Goal: Information Seeking & Learning: Learn about a topic

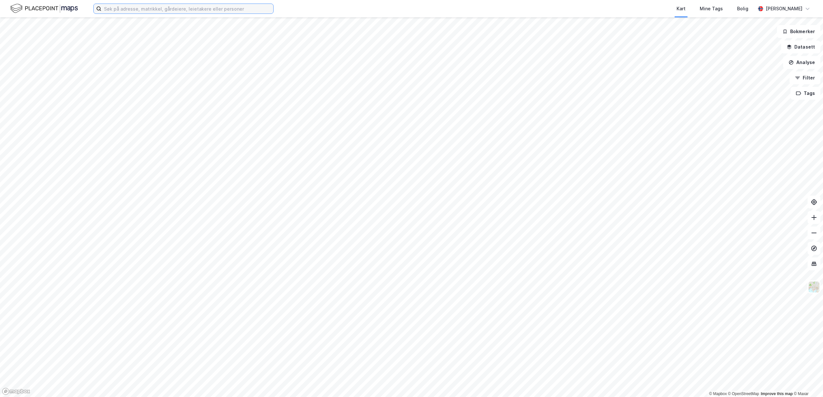
click at [207, 10] on input at bounding box center [187, 9] width 172 height 10
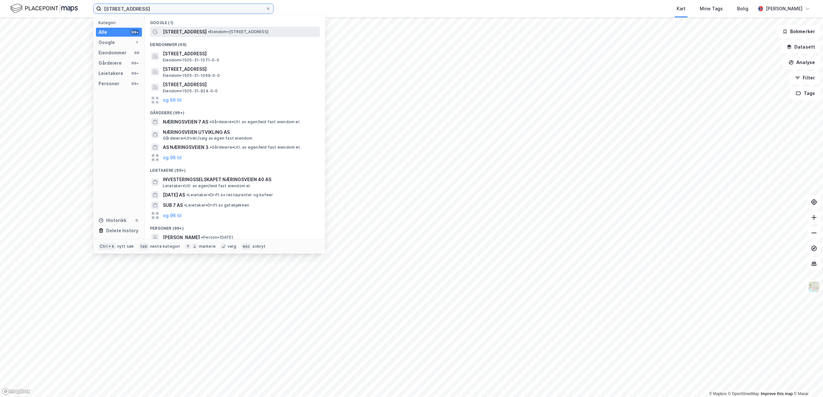
type input "[STREET_ADDRESS]"
click at [200, 28] on div "[STREET_ADDRESS] • Eiendom • [STREET_ADDRESS]" at bounding box center [241, 32] width 156 height 8
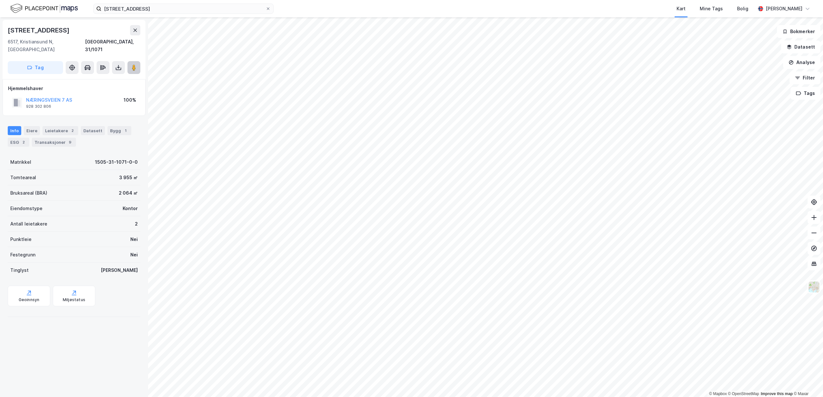
click at [130, 61] on button at bounding box center [133, 67] width 13 height 13
click at [111, 126] on div "Bygg 1" at bounding box center [119, 130] width 24 height 9
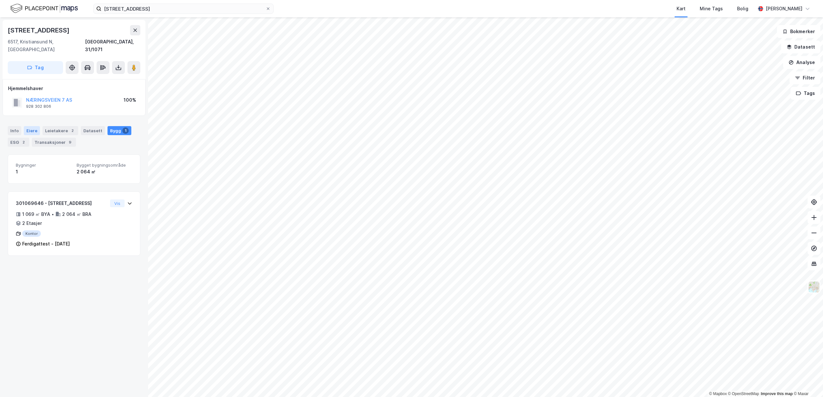
click at [32, 126] on div "Eiere" at bounding box center [32, 130] width 16 height 9
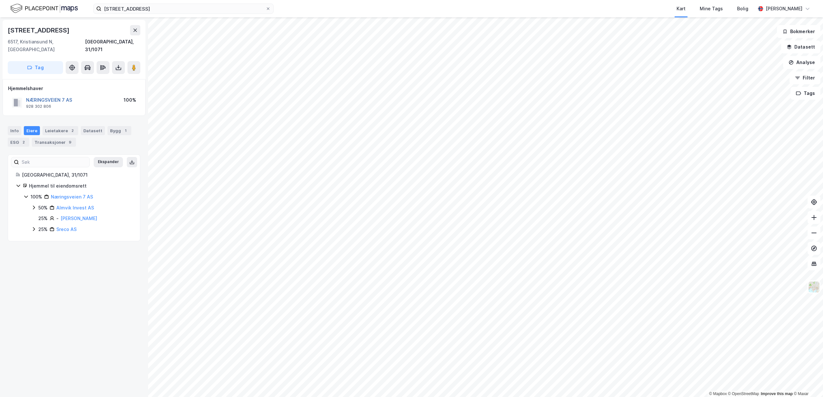
click at [0, 0] on button "NÆRINGSVEIEN 7 AS" at bounding box center [0, 0] width 0 height 0
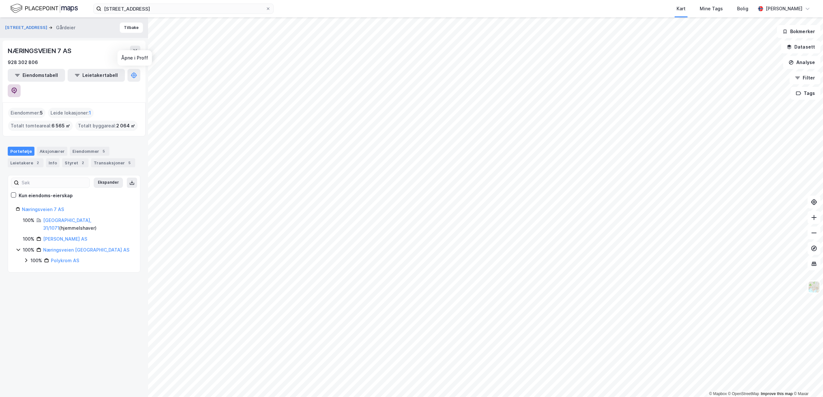
click at [17, 88] on icon at bounding box center [14, 91] width 6 height 6
click at [101, 49] on div "NÆRINGSVEIEN 7 AS" at bounding box center [74, 51] width 133 height 10
click at [130, 180] on icon at bounding box center [131, 182] width 5 height 5
click at [47, 147] on div "Aksjonærer" at bounding box center [52, 151] width 30 height 9
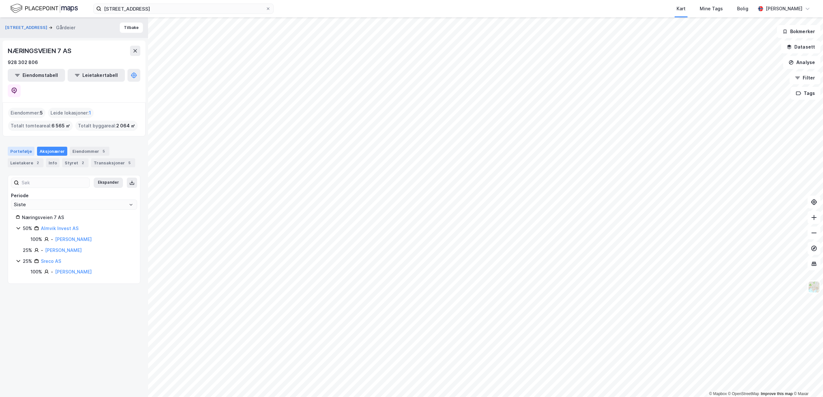
click at [31, 147] on div "Portefølje" at bounding box center [21, 151] width 27 height 9
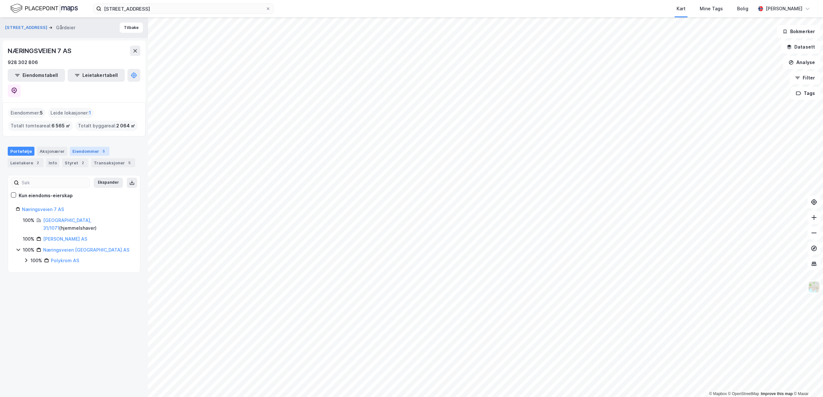
click at [94, 147] on div "Eiendommer 5" at bounding box center [90, 151] width 40 height 9
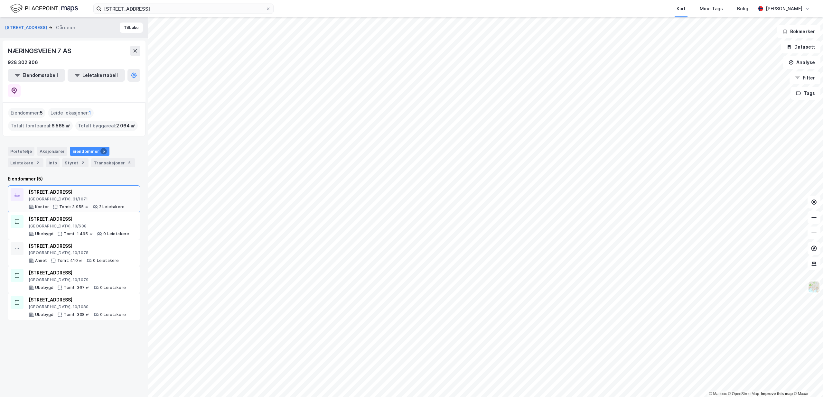
click at [88, 188] on div "[STREET_ADDRESS]" at bounding box center [77, 192] width 96 height 8
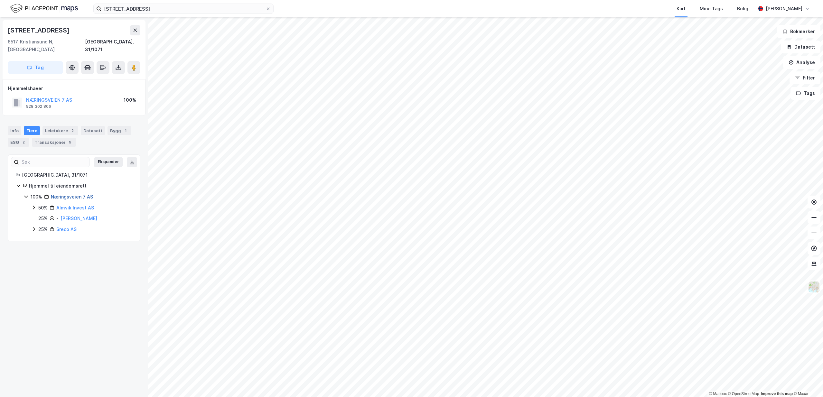
click at [79, 194] on link "Næringsveien 7 AS" at bounding box center [72, 196] width 42 height 5
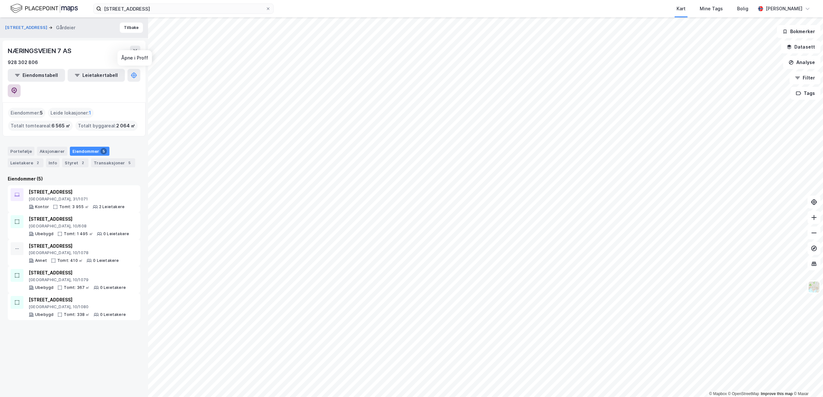
click at [21, 84] on button at bounding box center [14, 90] width 13 height 13
click at [186, 7] on input "[STREET_ADDRESS]" at bounding box center [183, 9] width 164 height 10
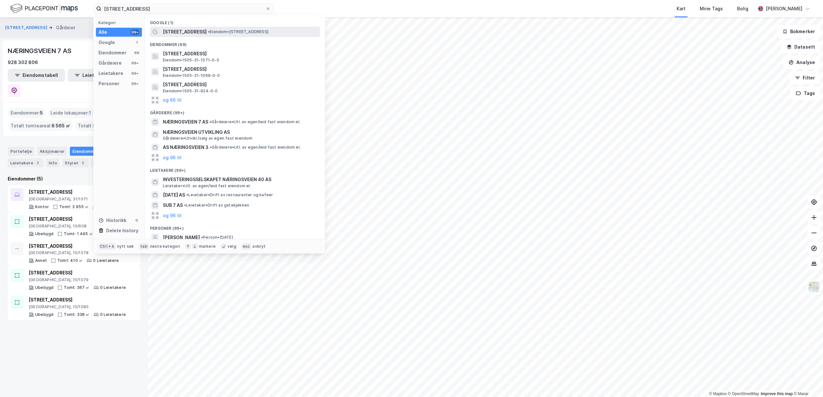
click at [187, 34] on span "[STREET_ADDRESS]" at bounding box center [185, 32] width 44 height 8
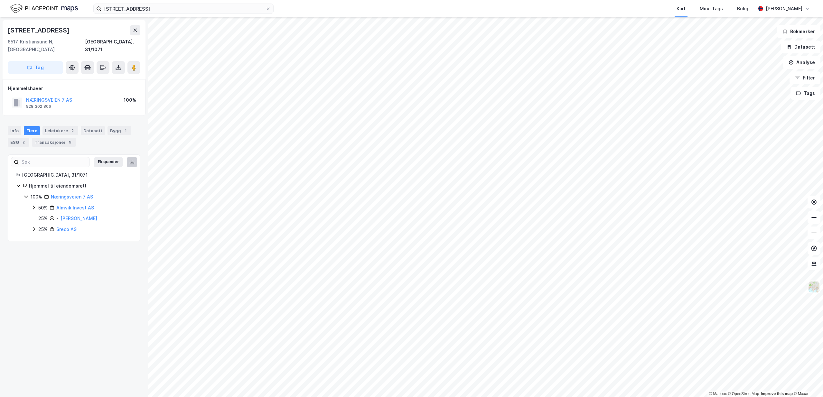
click at [135, 157] on button at bounding box center [132, 162] width 10 height 10
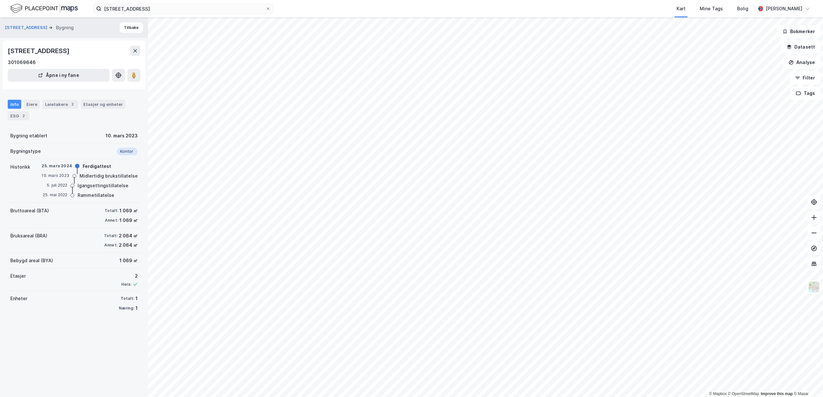
click at [32, 108] on div "Info Eiere Leietakere 2 Etasjer og enheter ESG 2" at bounding box center [74, 107] width 148 height 31
click at [31, 109] on div "Eiere" at bounding box center [32, 104] width 16 height 9
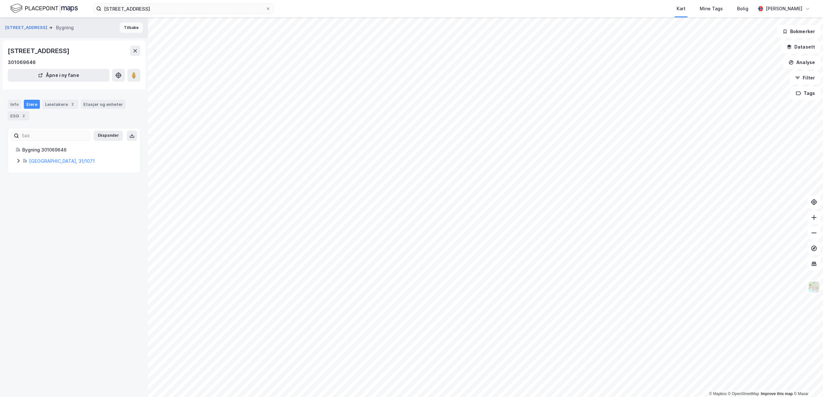
click at [128, 29] on button "Tilbake" at bounding box center [131, 28] width 23 height 10
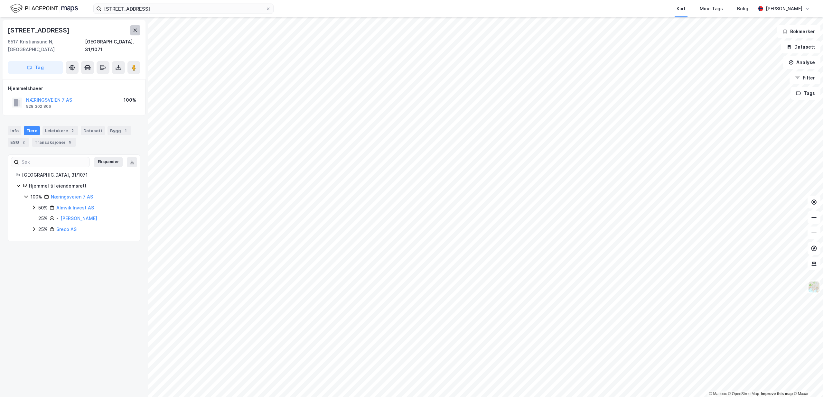
click at [133, 27] on button at bounding box center [135, 30] width 10 height 10
click at [116, 64] on icon at bounding box center [118, 67] width 6 height 6
click at [105, 88] on div "Last ned matrikkelrapport" at bounding box center [94, 90] width 53 height 5
click at [814, 263] on icon at bounding box center [814, 263] width 4 height 1
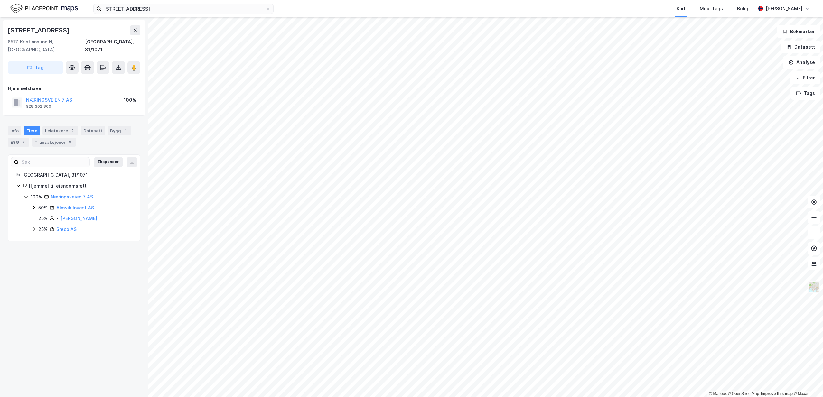
click at [817, 289] on img at bounding box center [813, 287] width 12 height 12
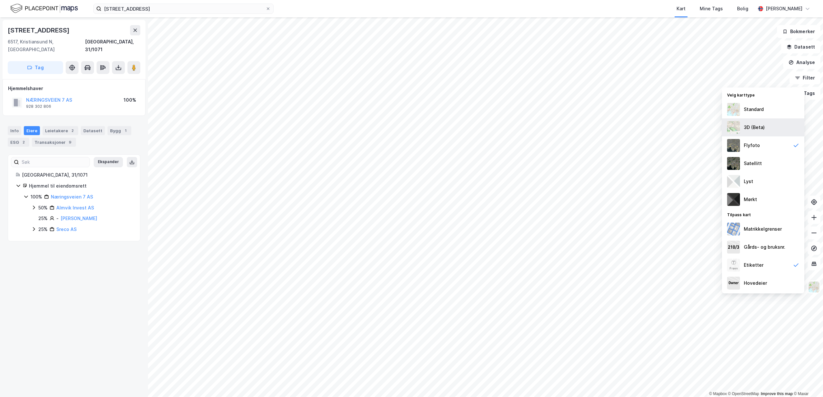
click at [769, 125] on div "3D (Beta)" at bounding box center [763, 127] width 82 height 18
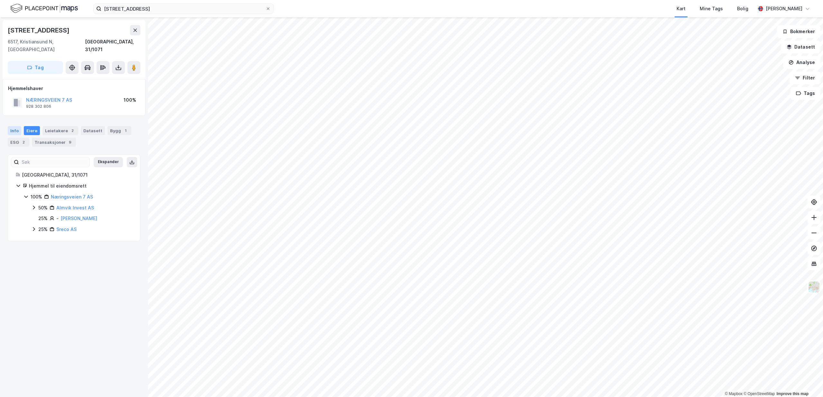
click at [19, 126] on div "Info" at bounding box center [15, 130] width 14 height 9
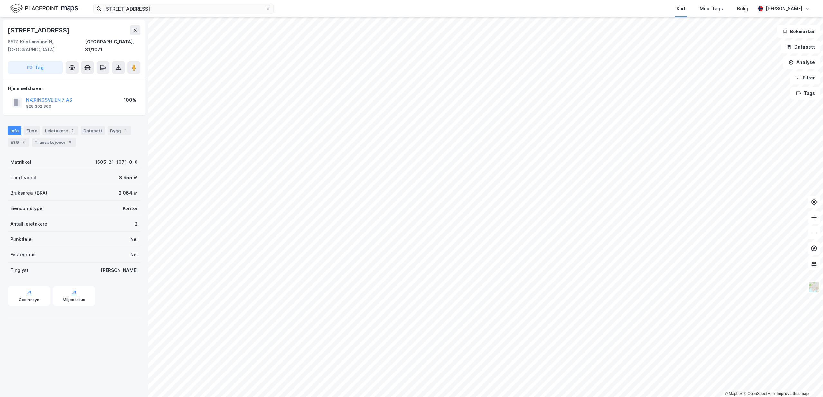
click at [36, 104] on div "928 302 806" at bounding box center [38, 106] width 25 height 5
click at [35, 126] on div "Eiere" at bounding box center [32, 130] width 16 height 9
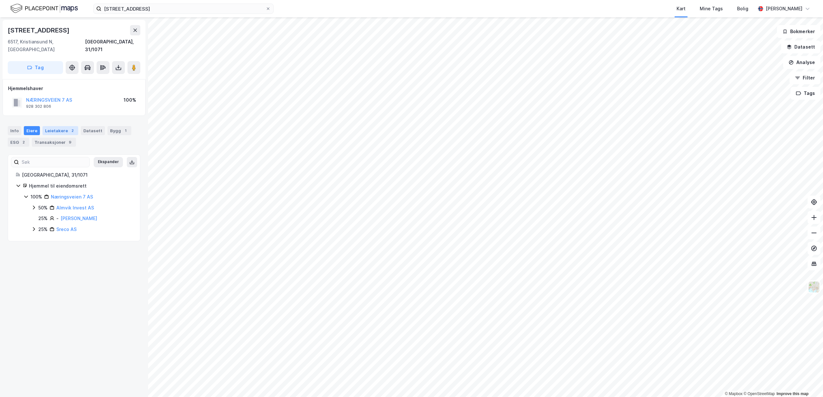
click at [51, 126] on div "Leietakere 2" at bounding box center [60, 130] width 36 height 9
